Goal: Find contact information: Find contact information

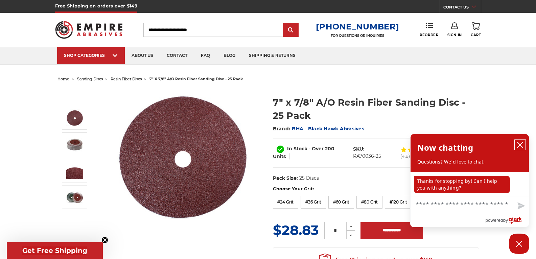
click at [523, 146] on icon "close chatbox" at bounding box center [520, 144] width 7 height 7
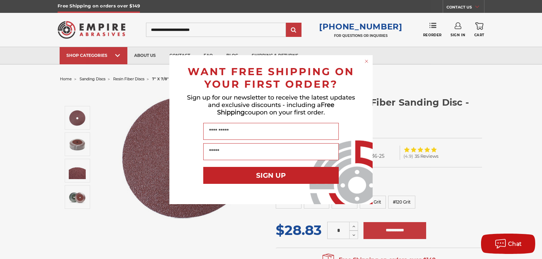
click at [365, 62] on icon "Close dialog" at bounding box center [366, 61] width 3 height 3
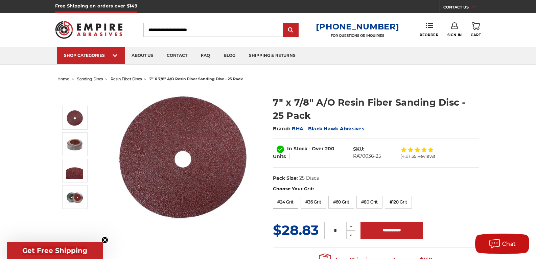
click at [286, 203] on label "#24 Grit" at bounding box center [286, 202] width 26 height 13
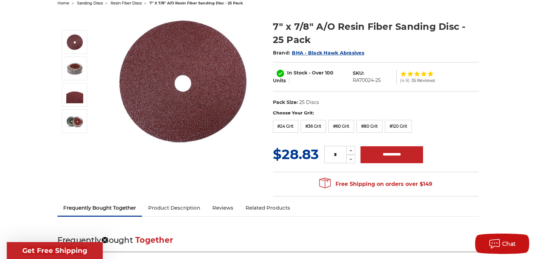
scroll to position [34, 0]
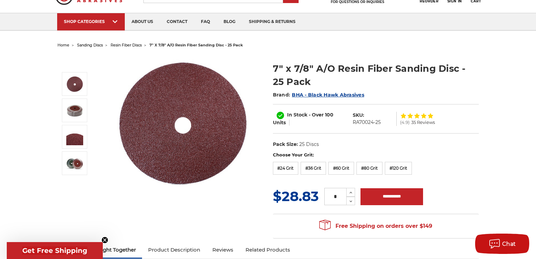
click at [174, 249] on link "Product Description" at bounding box center [174, 249] width 64 height 15
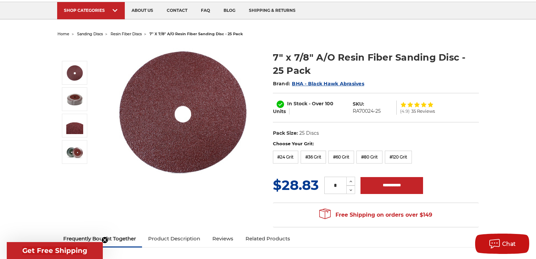
scroll to position [11, 0]
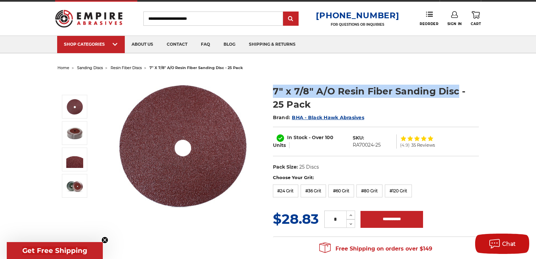
drag, startPoint x: 274, startPoint y: 90, endPoint x: 457, endPoint y: 90, distance: 182.8
click at [457, 90] on h1 "7" x 7/8" A/O Resin Fiber Sanding Disc - 25 Pack" at bounding box center [376, 98] width 206 height 26
click at [444, 108] on h1 "7" x 7/8" A/O Resin Fiber Sanding Disc - 25 Pack" at bounding box center [376, 98] width 206 height 26
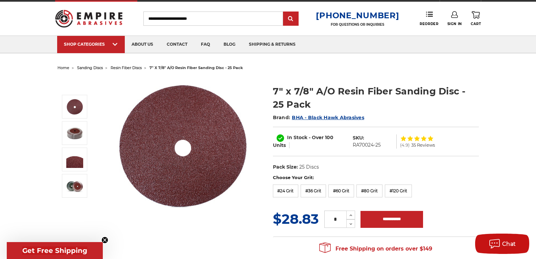
click at [273, 90] on h1 "7" x 7/8" A/O Resin Fiber Sanding Disc - 25 Pack" at bounding box center [376, 98] width 206 height 26
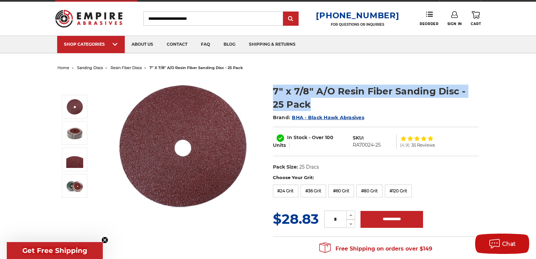
drag, startPoint x: 273, startPoint y: 90, endPoint x: 479, endPoint y: 102, distance: 205.5
click at [479, 102] on h1 "7" x 7/8" A/O Resin Fiber Sanding Disc - 25 Pack" at bounding box center [376, 98] width 206 height 26
copy div "7" x 7/8" A/O Resin Fiber Sanding Disc - 25 Pack"
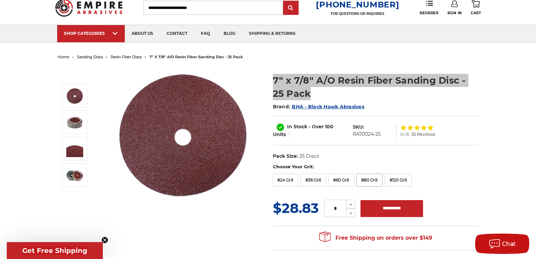
scroll to position [34, 0]
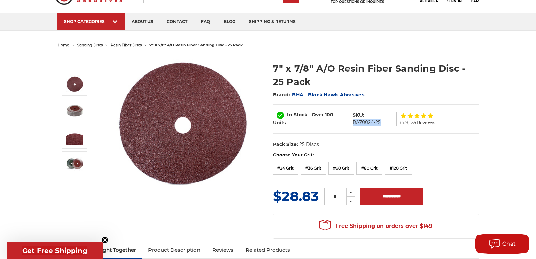
drag, startPoint x: 352, startPoint y: 121, endPoint x: 383, endPoint y: 123, distance: 30.5
click at [383, 123] on dl "SKU: RA70024-25" at bounding box center [373, 119] width 47 height 14
copy dd "RA70024-25"
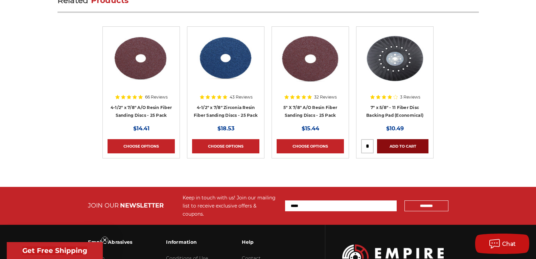
scroll to position [2215, 0]
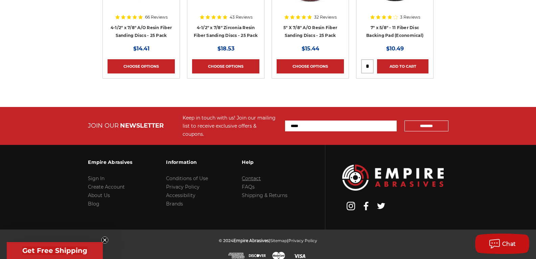
click at [249, 175] on link "Contact" at bounding box center [251, 178] width 19 height 6
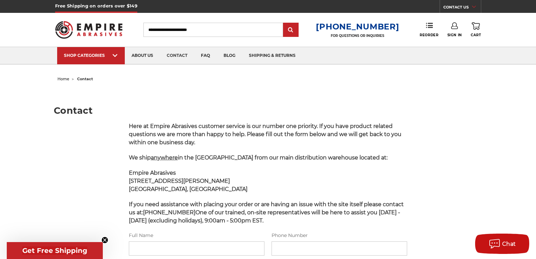
click at [473, 7] on icon at bounding box center [474, 6] width 4 height 3
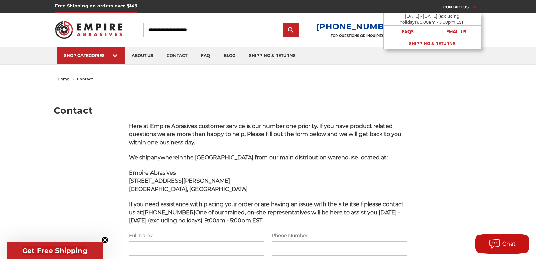
click at [473, 7] on icon at bounding box center [474, 6] width 4 height 3
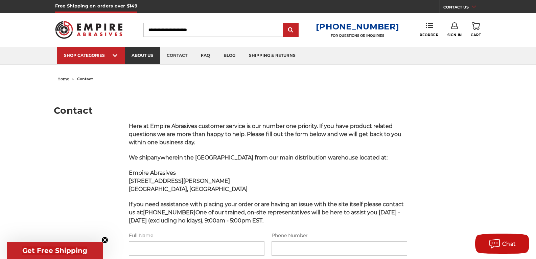
click at [140, 53] on link "about us" at bounding box center [142, 55] width 35 height 17
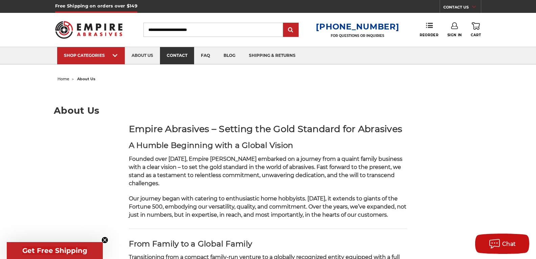
click at [174, 53] on link "contact" at bounding box center [177, 55] width 34 height 17
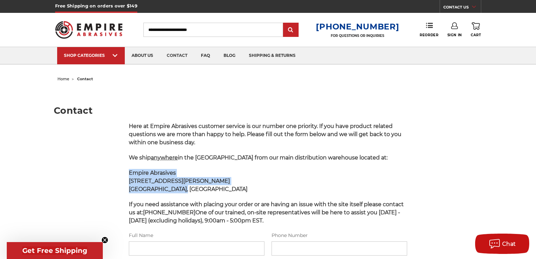
drag, startPoint x: 128, startPoint y: 172, endPoint x: 177, endPoint y: 191, distance: 52.9
copy p "Empire Abrasives 85 B Hoffman Lane Islandia, NY 11749"
click at [296, 175] on p "Empire Abrasives 85 B Hoffman Lane Islandia, NY 11749" at bounding box center [268, 181] width 279 height 24
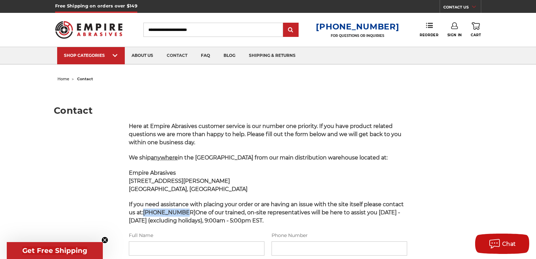
drag, startPoint x: 146, startPoint y: 212, endPoint x: 180, endPoint y: 212, distance: 34.2
click at [180, 212] on strong "800-816-3824" at bounding box center [169, 212] width 52 height 6
copy strong "800-816-3824"
